Goal: Navigation & Orientation: Find specific page/section

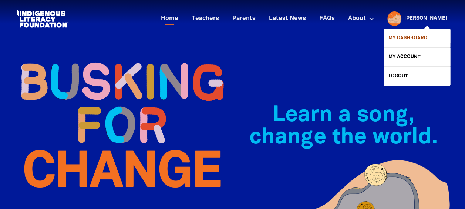
click at [420, 41] on link "My Dashboard" at bounding box center [417, 38] width 67 height 19
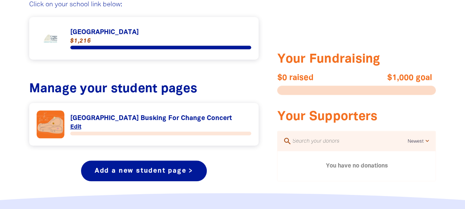
scroll to position [333, 0]
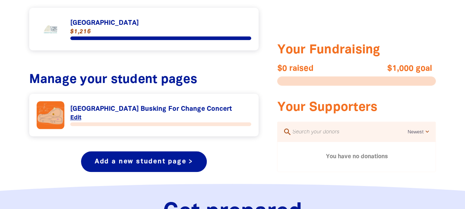
click at [105, 21] on link "Link to [GEOGRAPHIC_DATA]" at bounding box center [144, 29] width 215 height 28
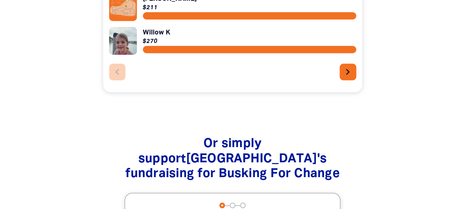
scroll to position [925, 0]
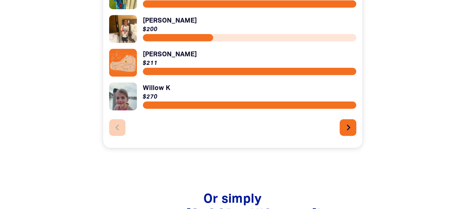
click at [349, 122] on button "chevron_right" at bounding box center [348, 127] width 17 height 17
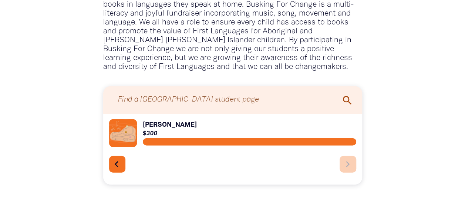
click at [119, 166] on icon "chevron_left" at bounding box center [117, 164] width 12 height 12
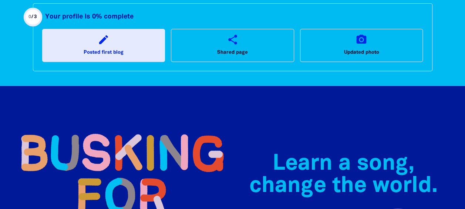
scroll to position [0, 0]
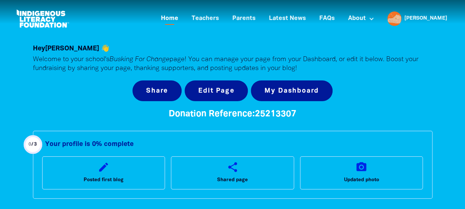
click at [183, 17] on link "Home" at bounding box center [170, 19] width 26 height 12
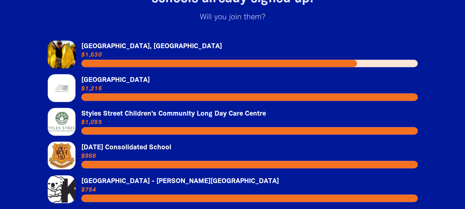
scroll to position [1619, 0]
